Goal: Task Accomplishment & Management: Complete application form

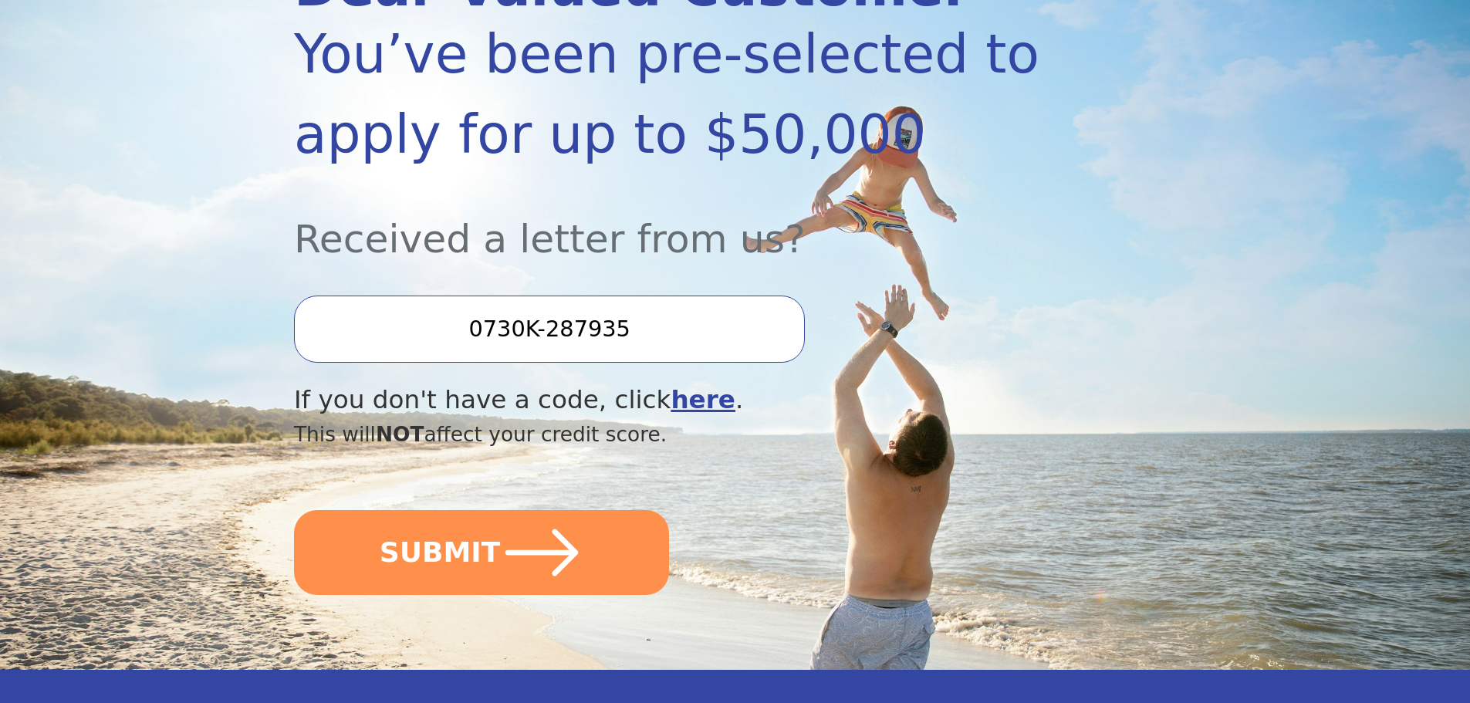
scroll to position [270, 0]
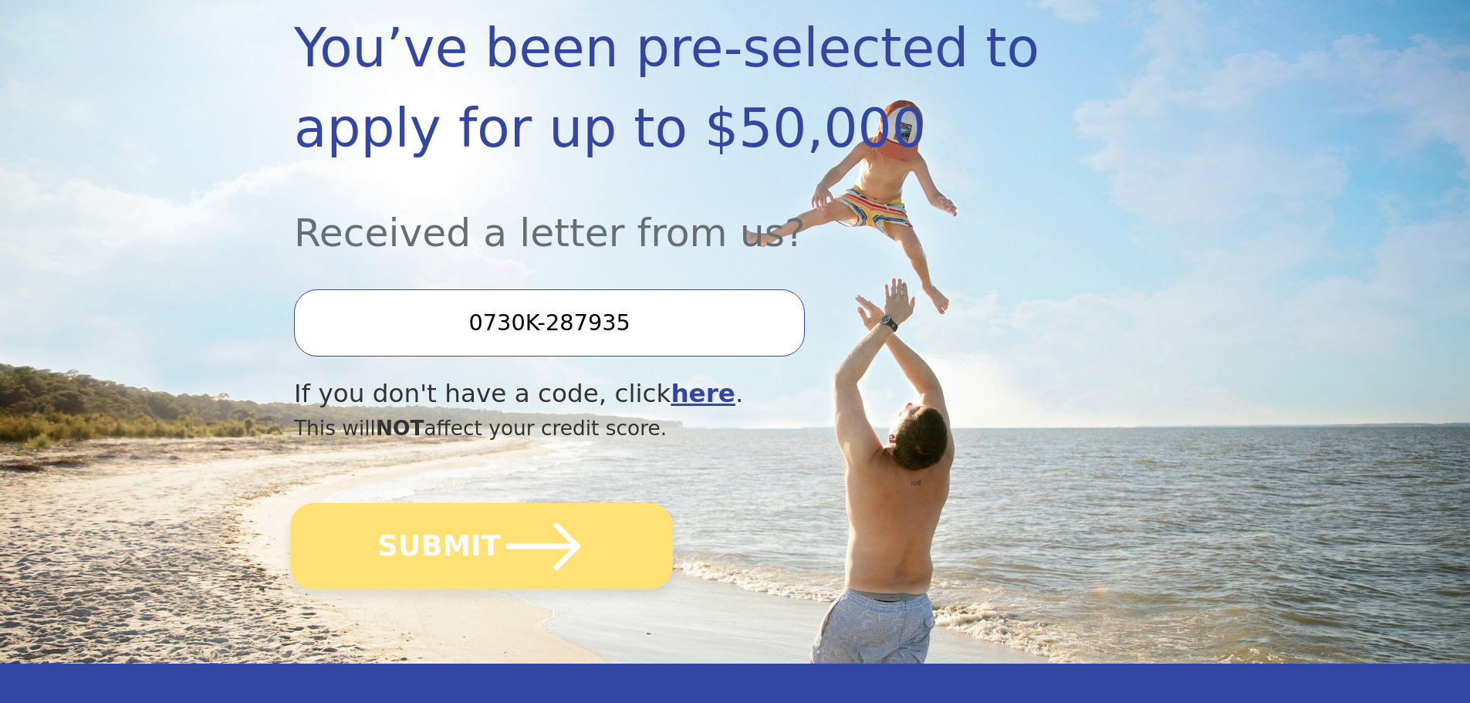
click at [453, 546] on button "SUBMIT" at bounding box center [481, 546] width 383 height 86
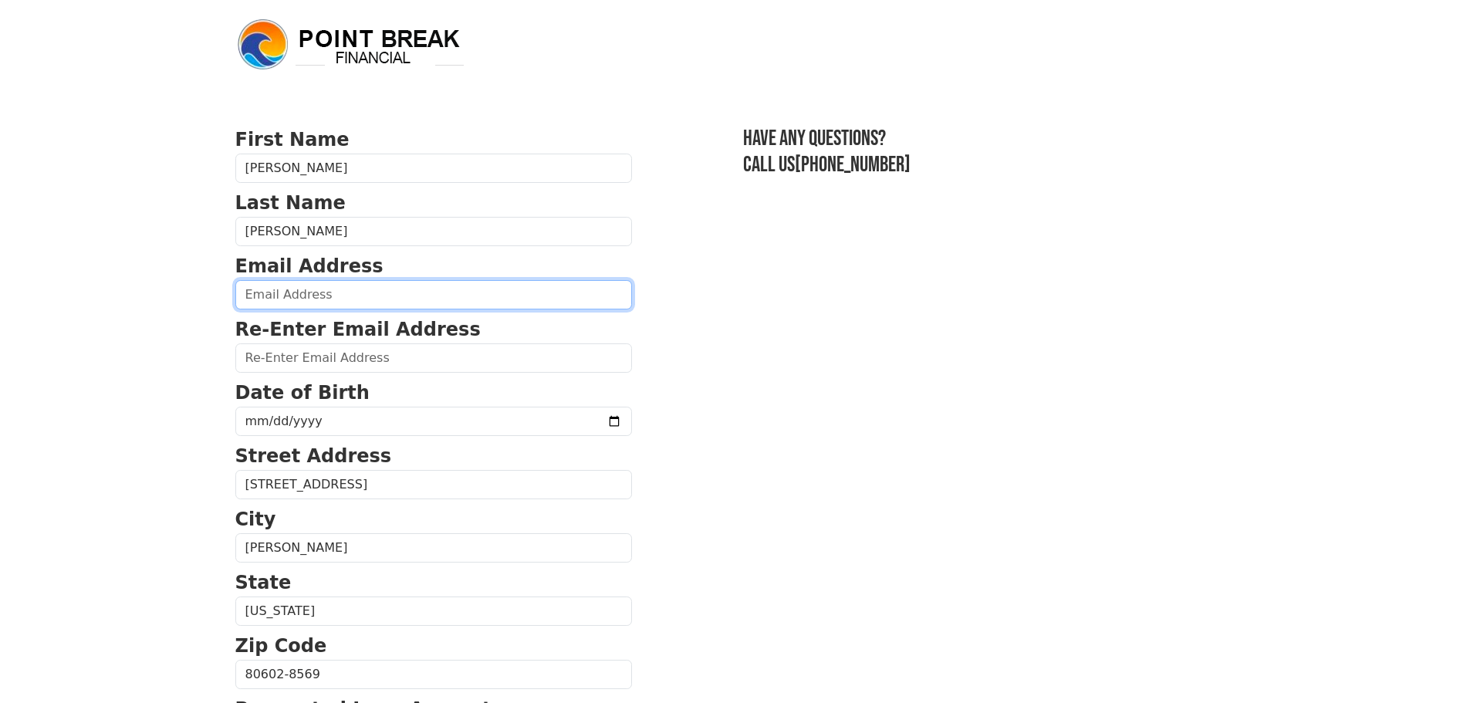
click at [305, 302] on input "email" at bounding box center [433, 294] width 396 height 29
type input "[EMAIL_ADDRESS][DOMAIN_NAME]"
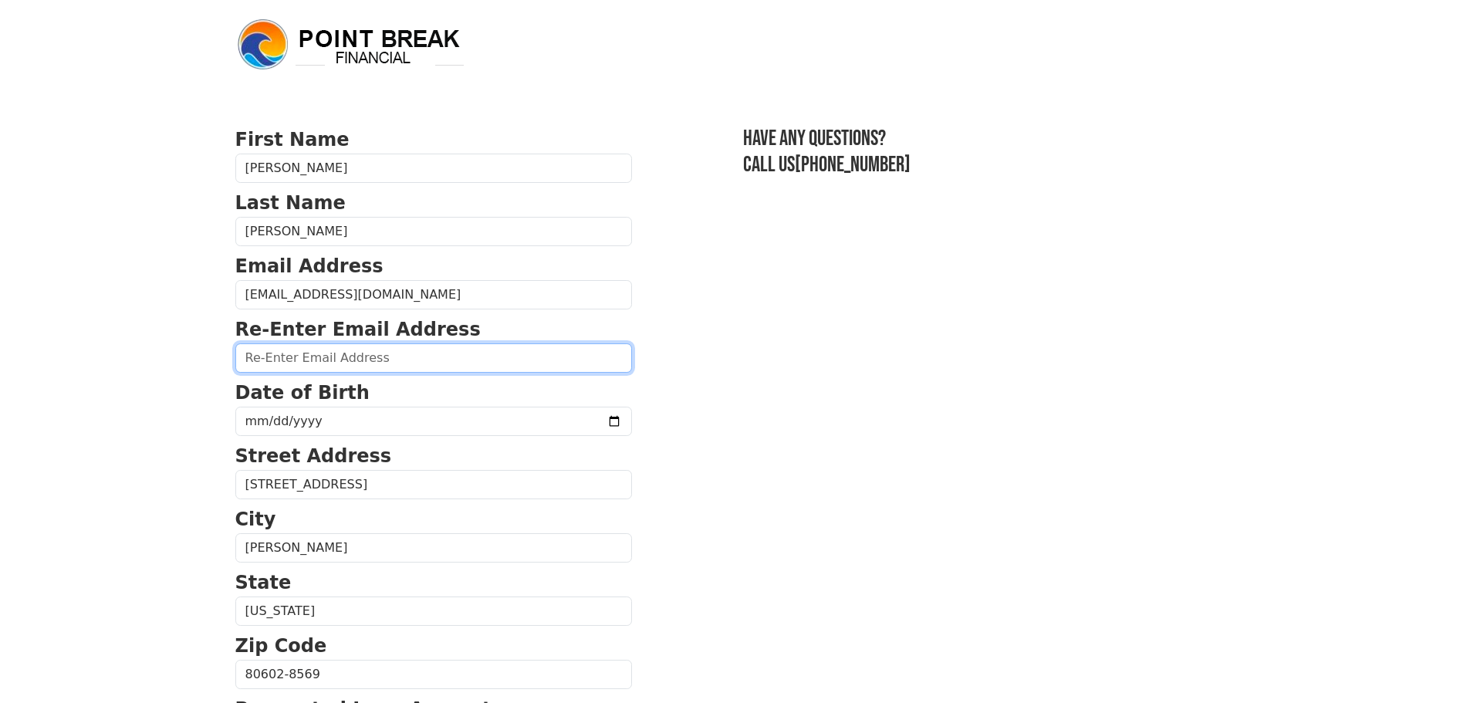
click at [315, 349] on input "email" at bounding box center [433, 357] width 396 height 29
type input "[EMAIL_ADDRESS][DOMAIN_NAME]"
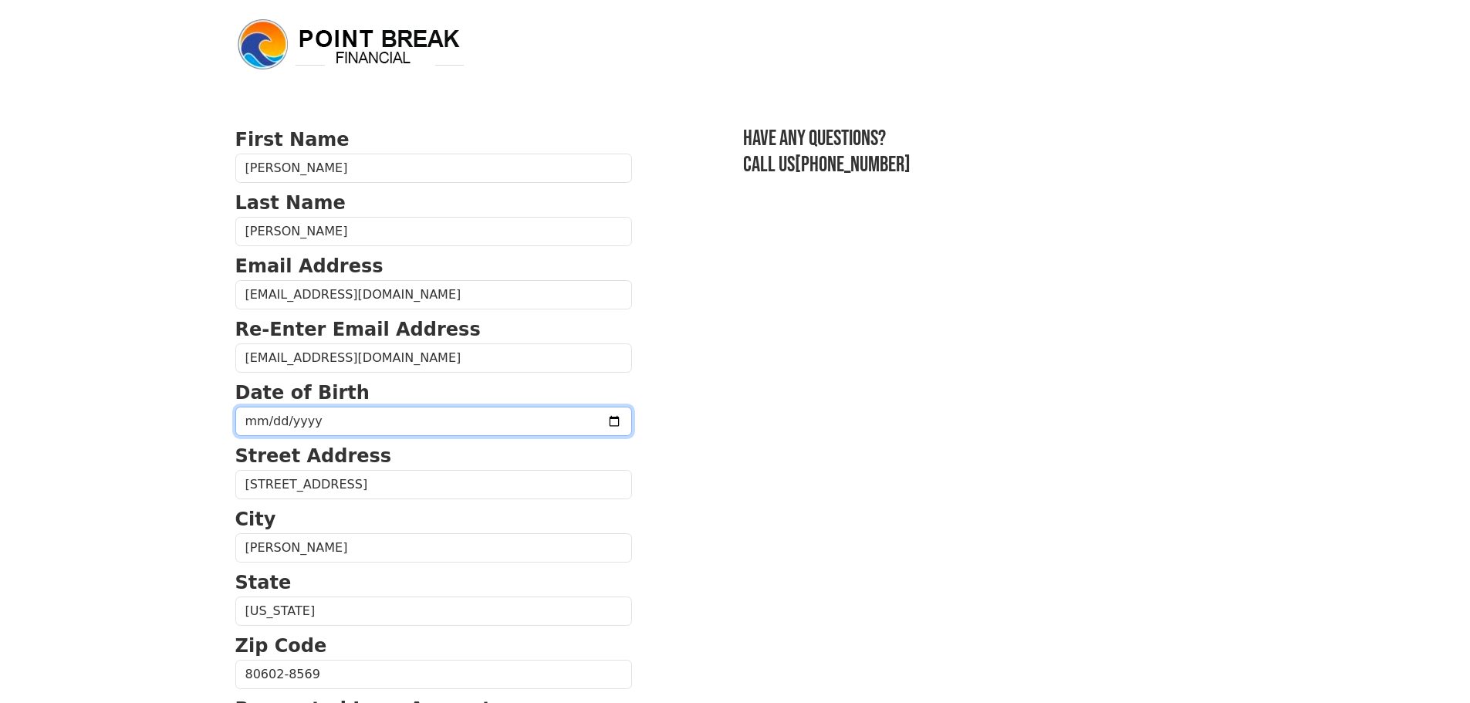
click at [254, 425] on input "date" at bounding box center [433, 421] width 396 height 29
type input "[DATE]"
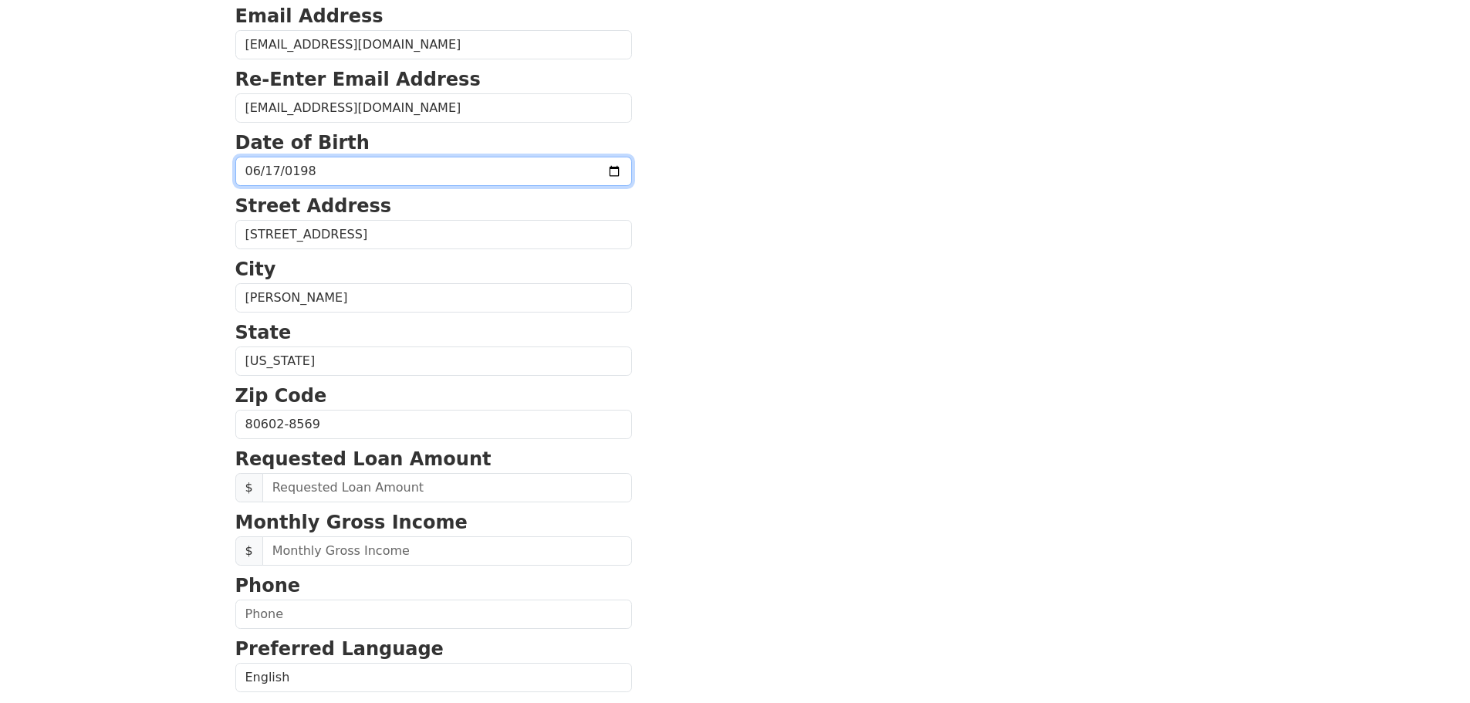
scroll to position [270, 0]
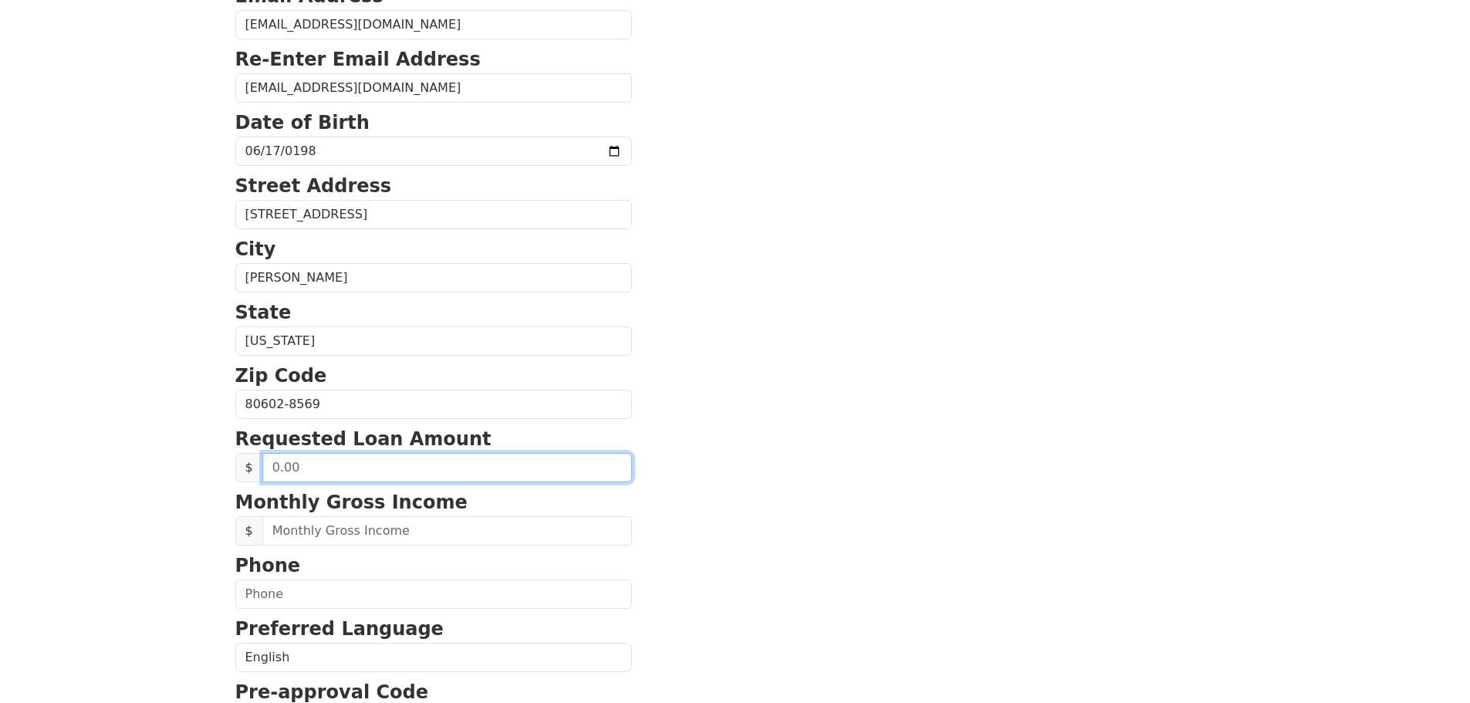
click at [306, 467] on input "text" at bounding box center [446, 467] width 369 height 29
type input "50,000.00"
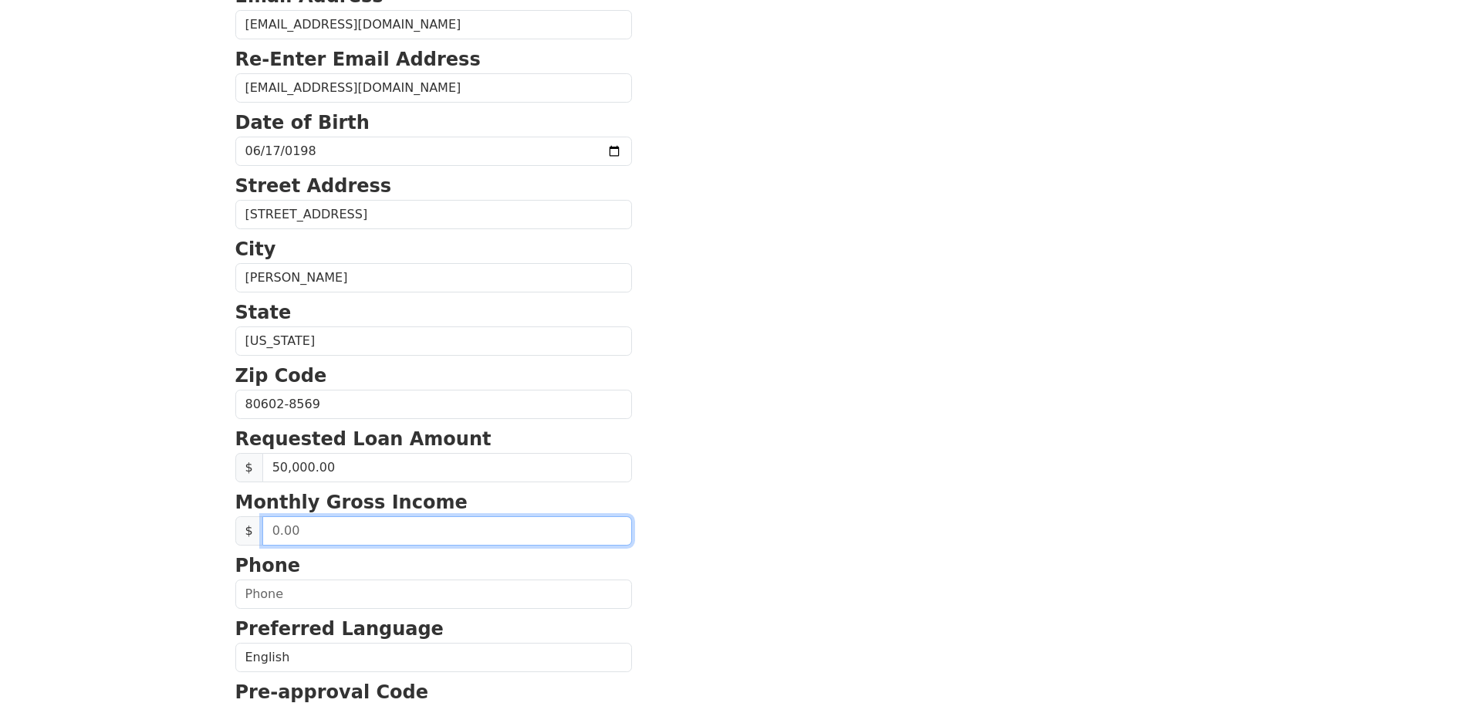
click at [306, 532] on input "text" at bounding box center [446, 530] width 369 height 29
type input "5,000.00"
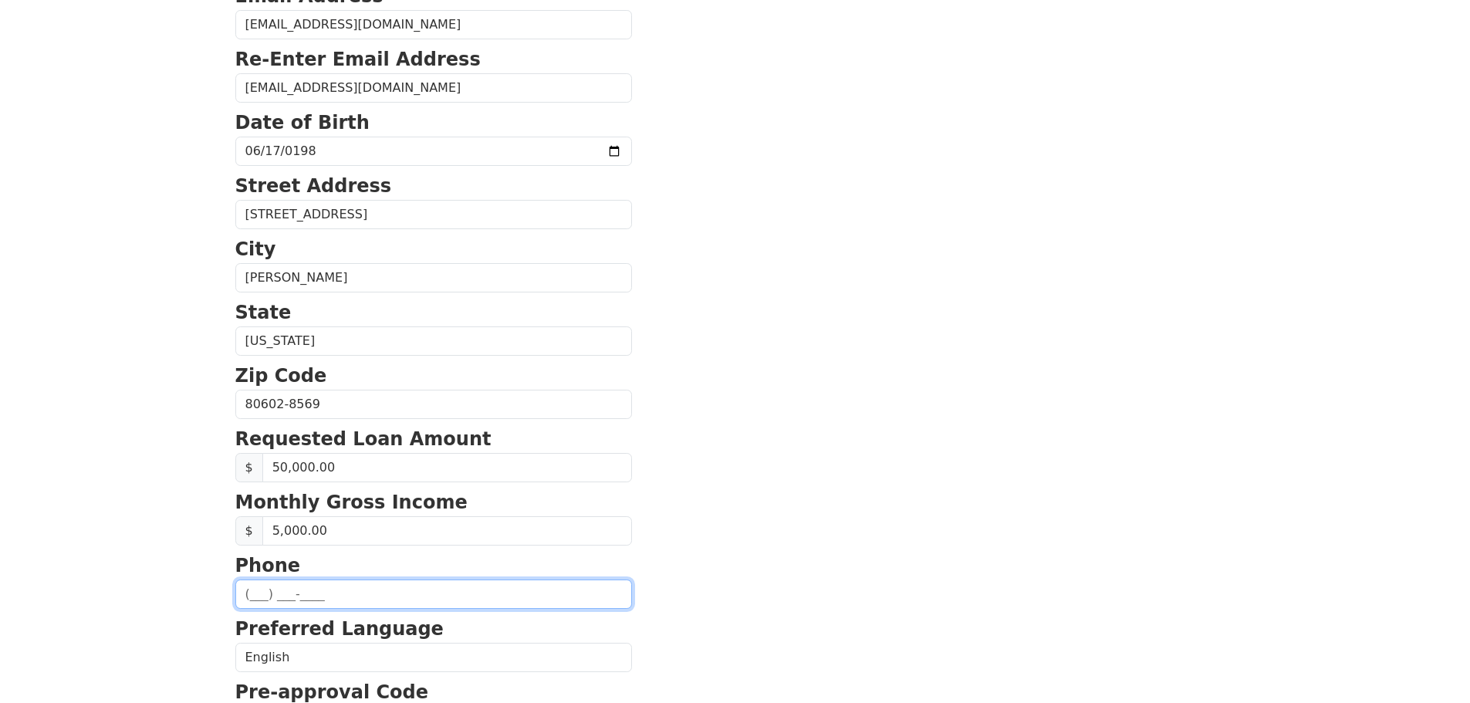
click at [245, 590] on input "text" at bounding box center [433, 593] width 396 height 29
type input "[PHONE_NUMBER]"
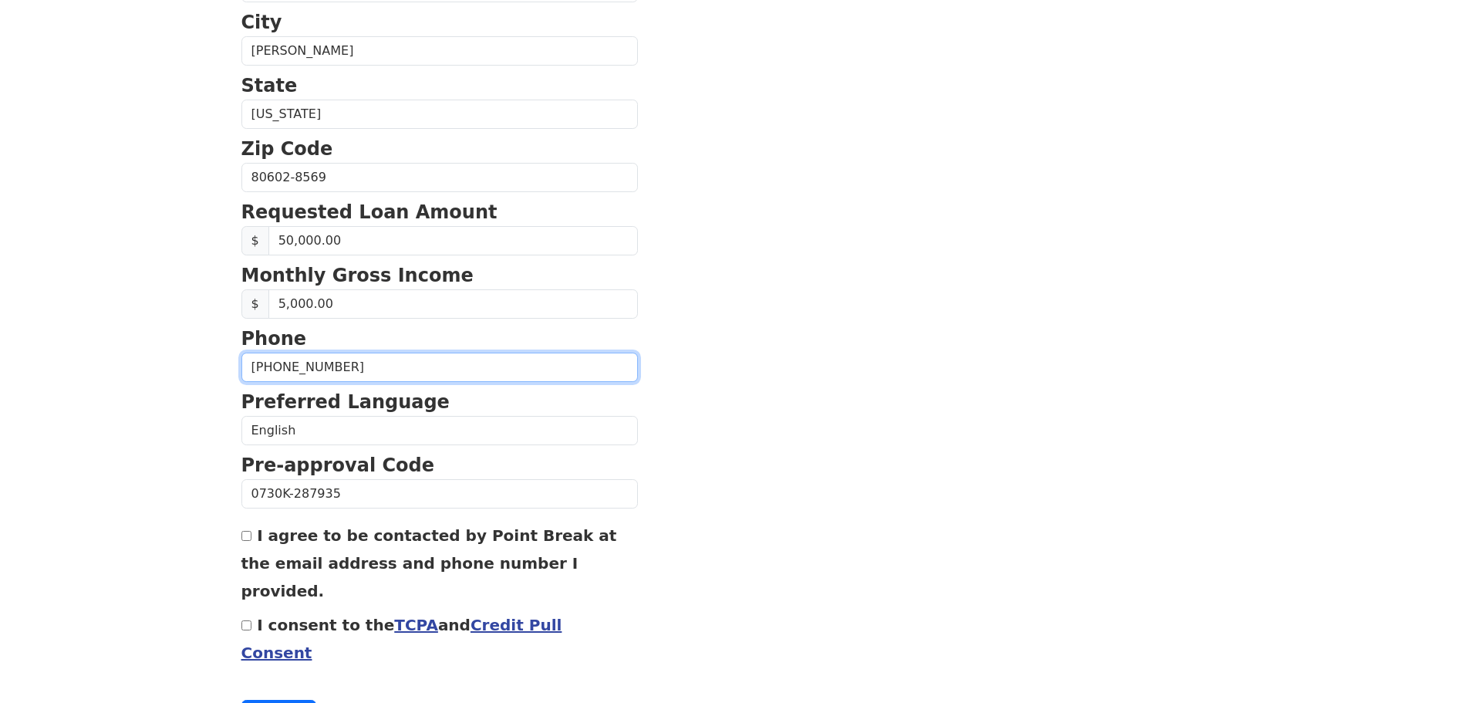
scroll to position [501, 0]
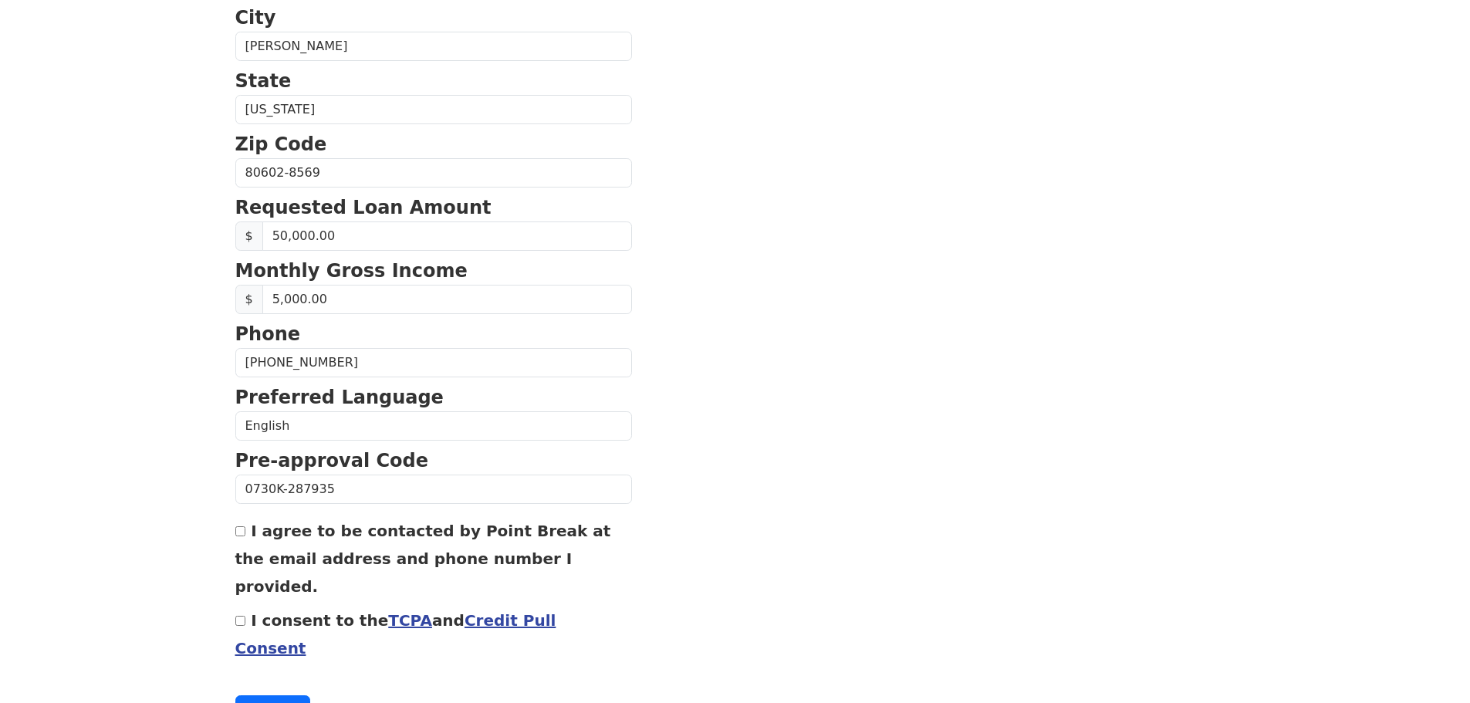
click at [238, 528] on input "I agree to be contacted by Point Break at the email address and phone number I …" at bounding box center [240, 531] width 10 height 10
checkbox input "true"
click at [511, 611] on link "Credit Pull Consent" at bounding box center [395, 634] width 321 height 46
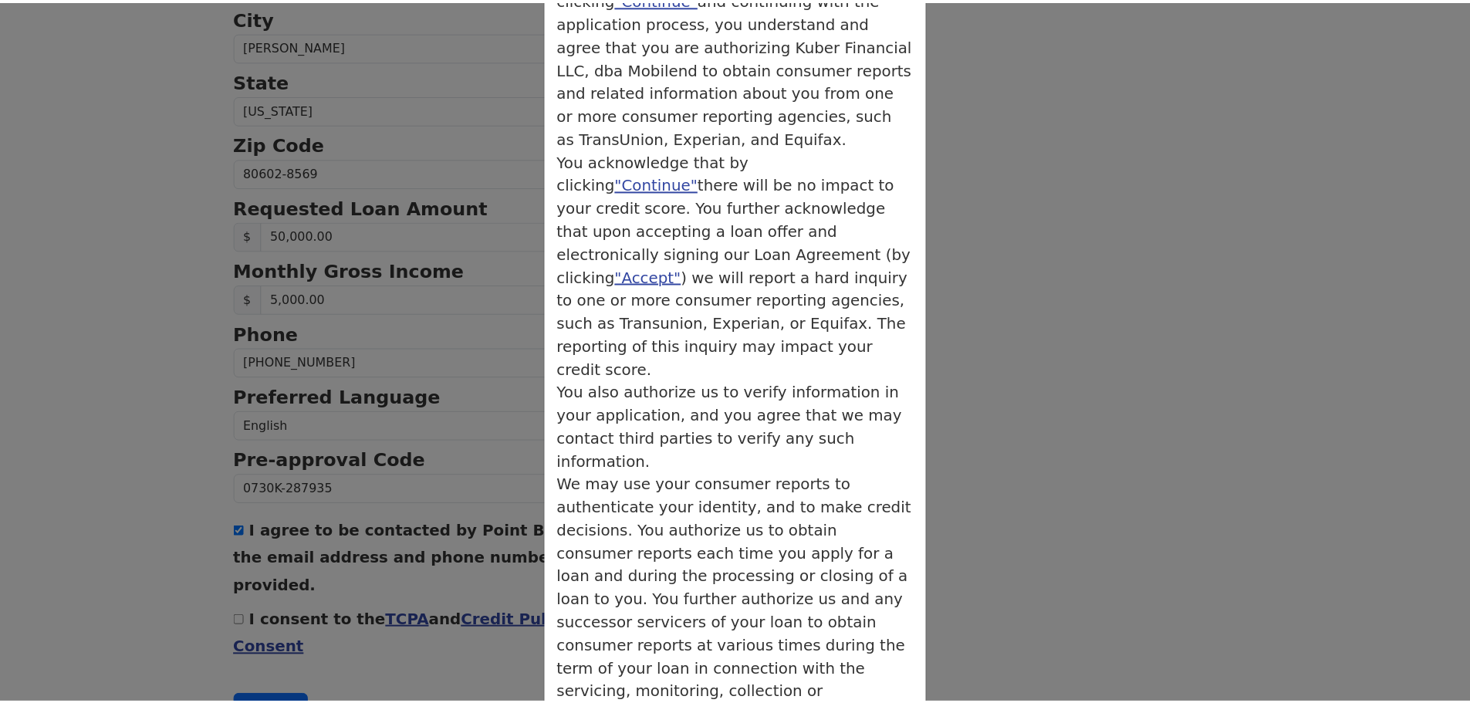
scroll to position [166, 0]
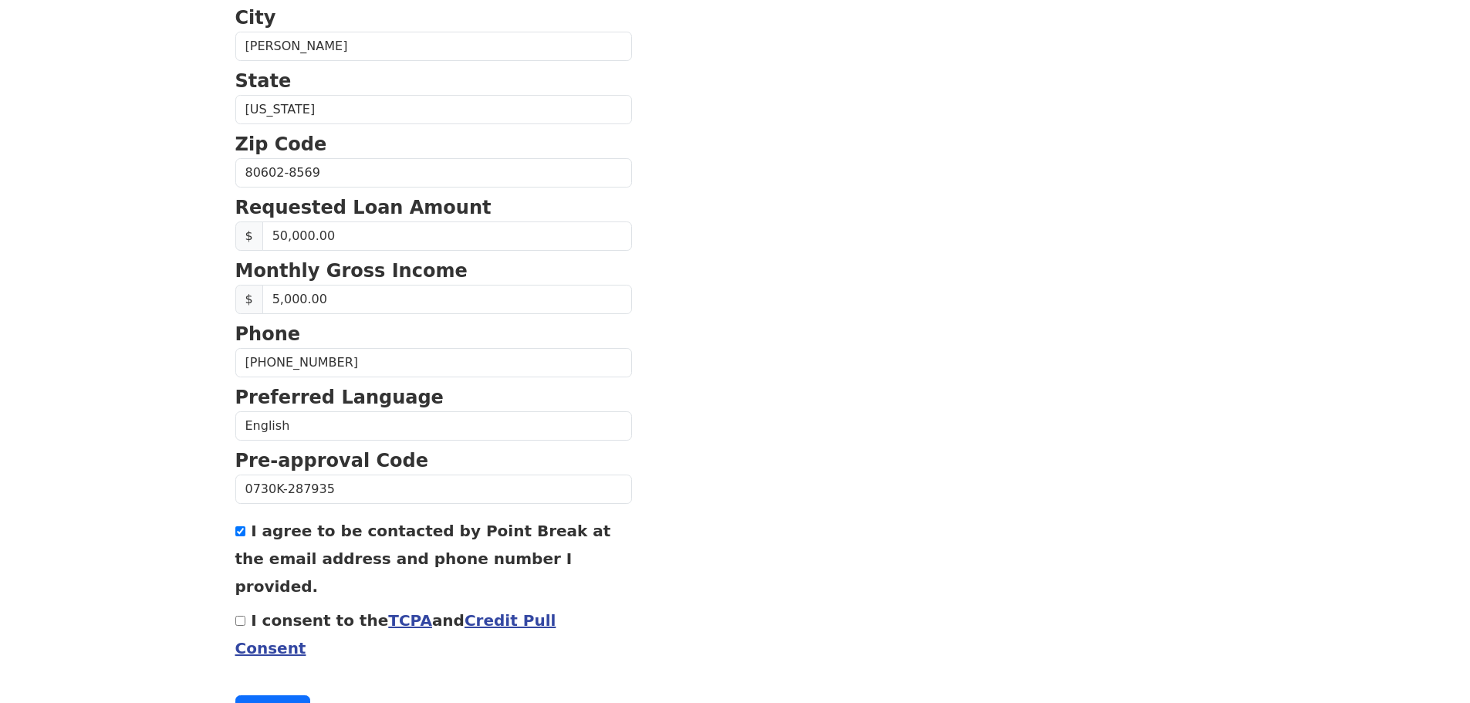
click at [239, 616] on input "I consent to the TCPA and Credit Pull Consent" at bounding box center [240, 621] width 10 height 10
checkbox input "true"
click at [262, 695] on button "Continue" at bounding box center [273, 709] width 76 height 29
